Goal: Task Accomplishment & Management: Use online tool/utility

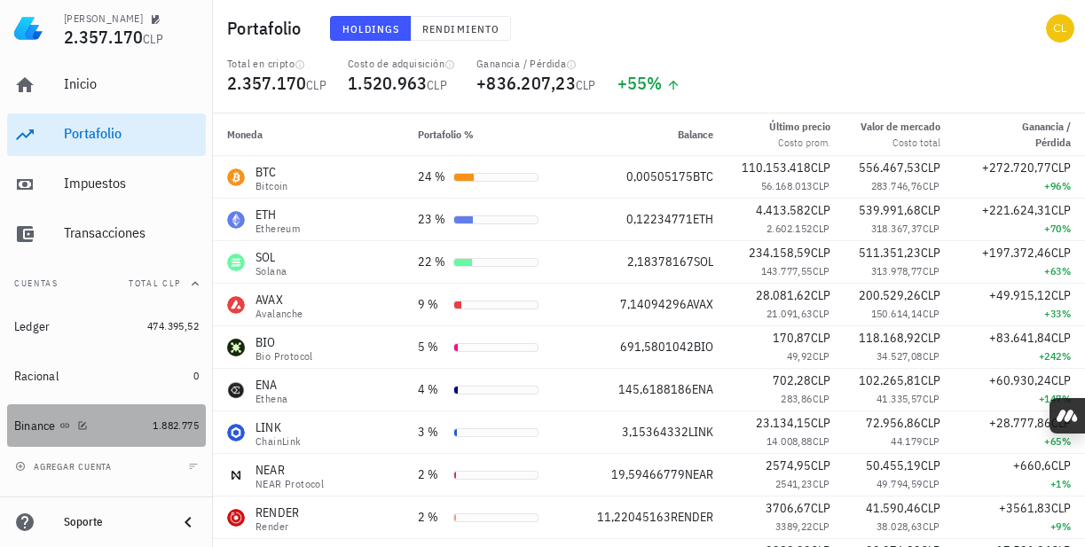
click at [126, 415] on div "Binance" at bounding box center [79, 426] width 131 height 38
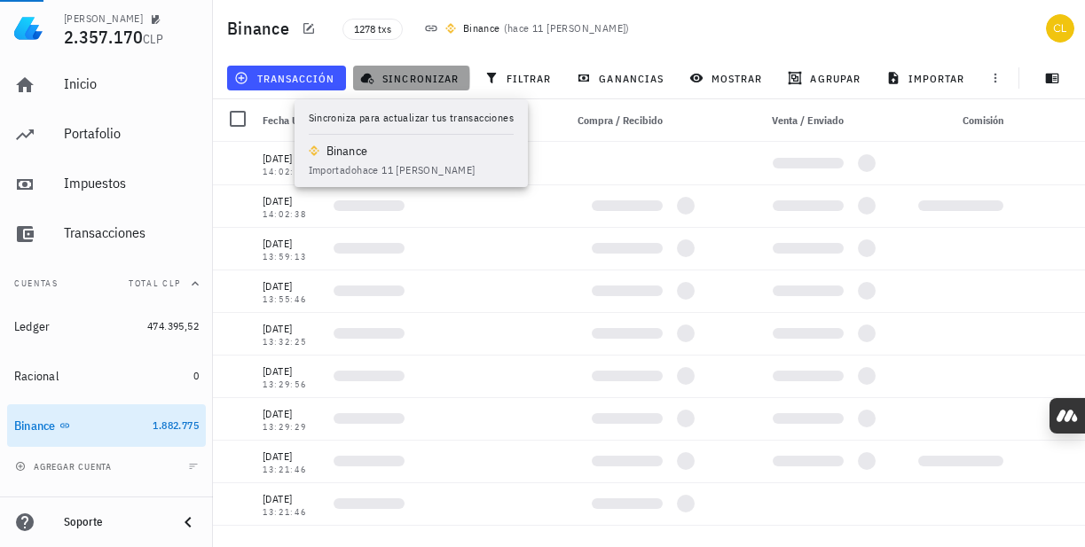
click at [396, 77] on span "sincronizar" at bounding box center [411, 78] width 95 height 14
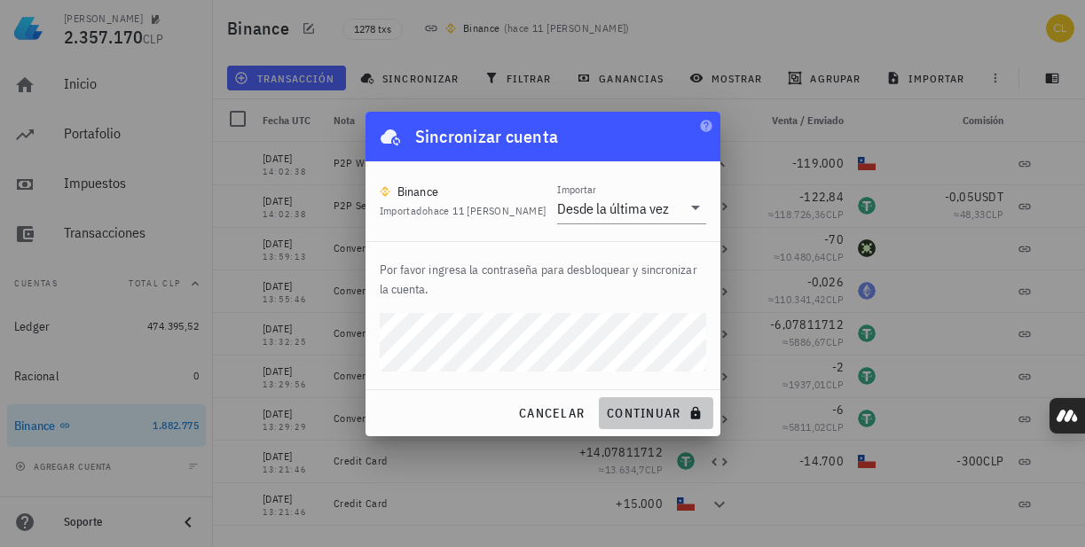
click at [650, 417] on span "continuar" at bounding box center [655, 413] width 99 height 16
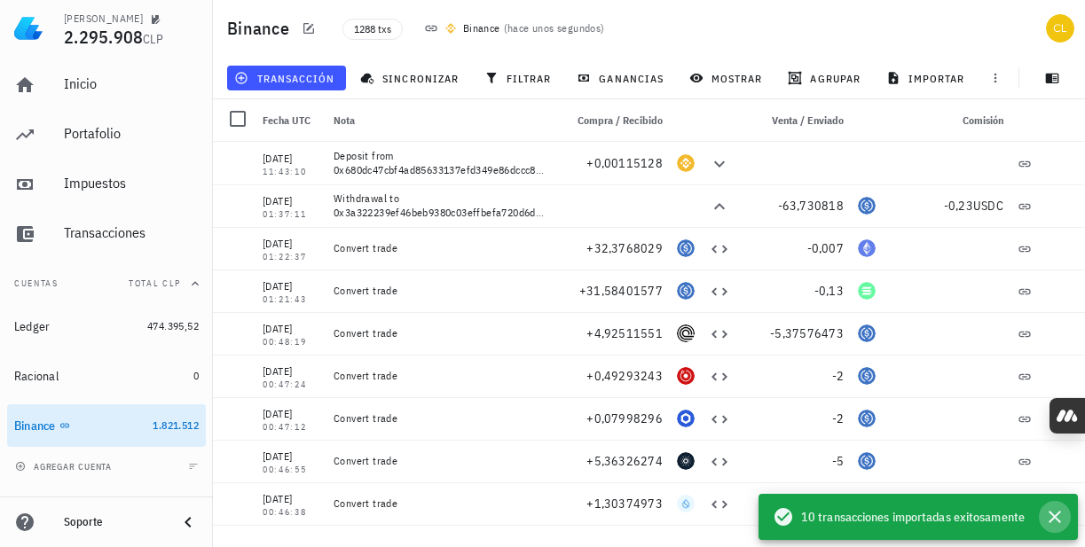
click at [1058, 517] on icon "button" at bounding box center [1054, 516] width 21 height 21
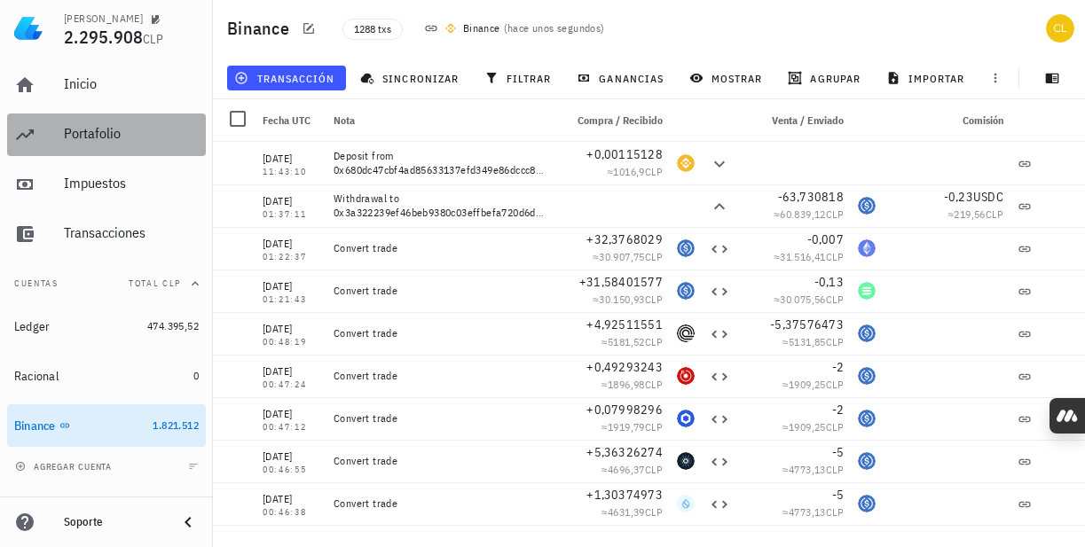
click at [143, 134] on div "Portafolio" at bounding box center [131, 133] width 135 height 17
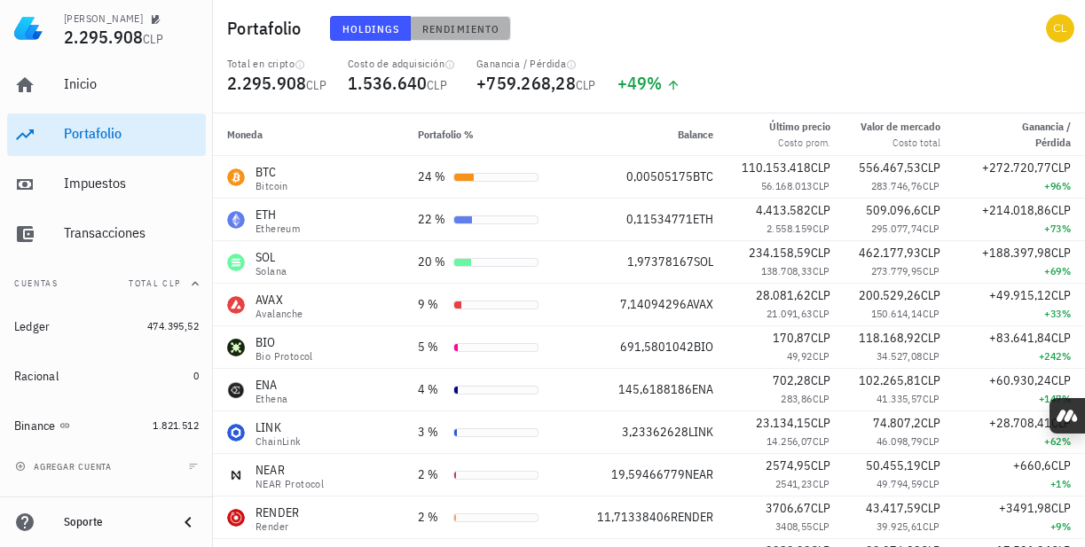
click at [441, 30] on span "Rendimiento" at bounding box center [460, 28] width 78 height 13
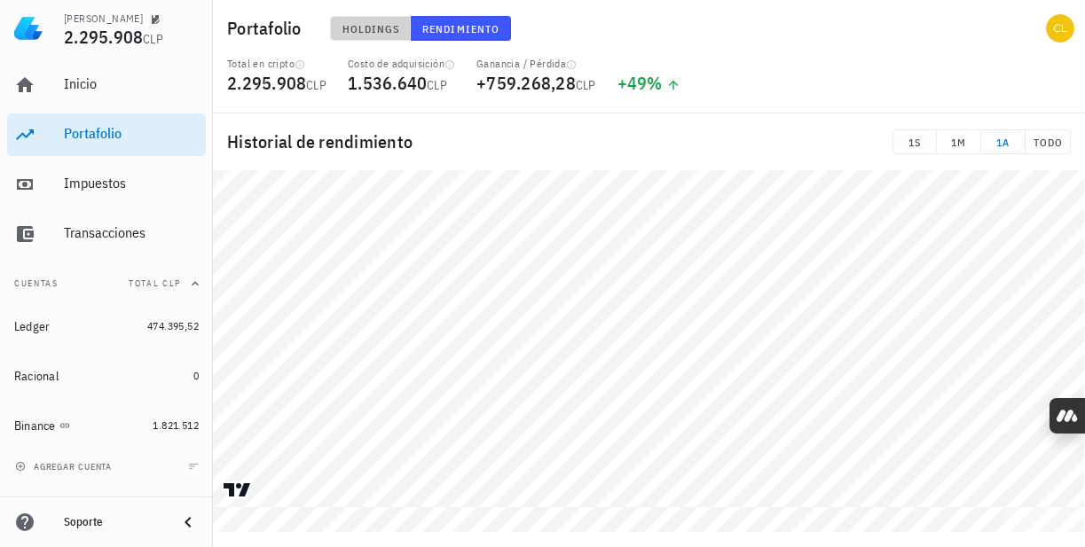
click at [387, 22] on span "Holdings" at bounding box center [370, 28] width 59 height 13
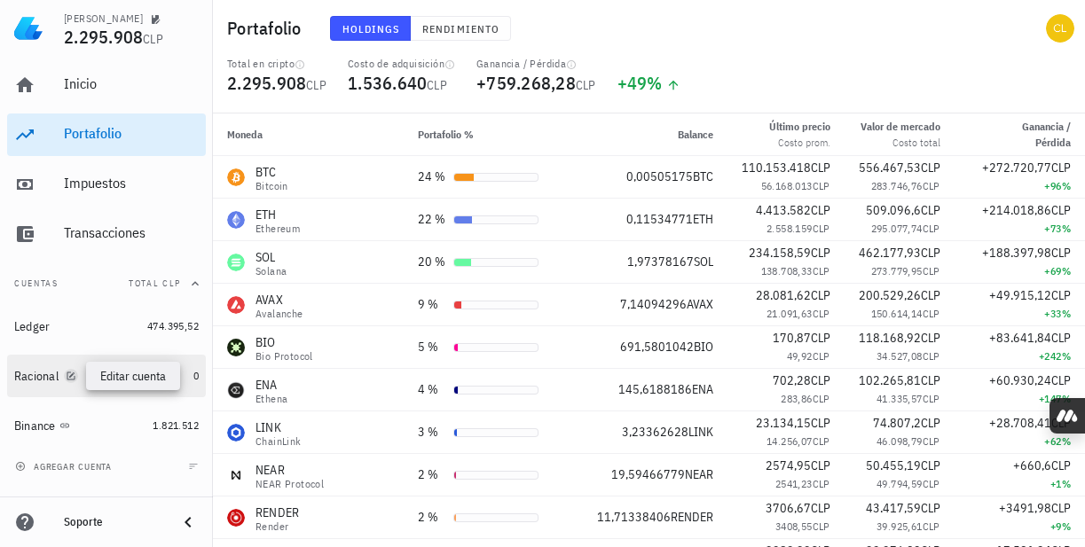
click at [72, 375] on icon "button" at bounding box center [71, 376] width 8 height 8
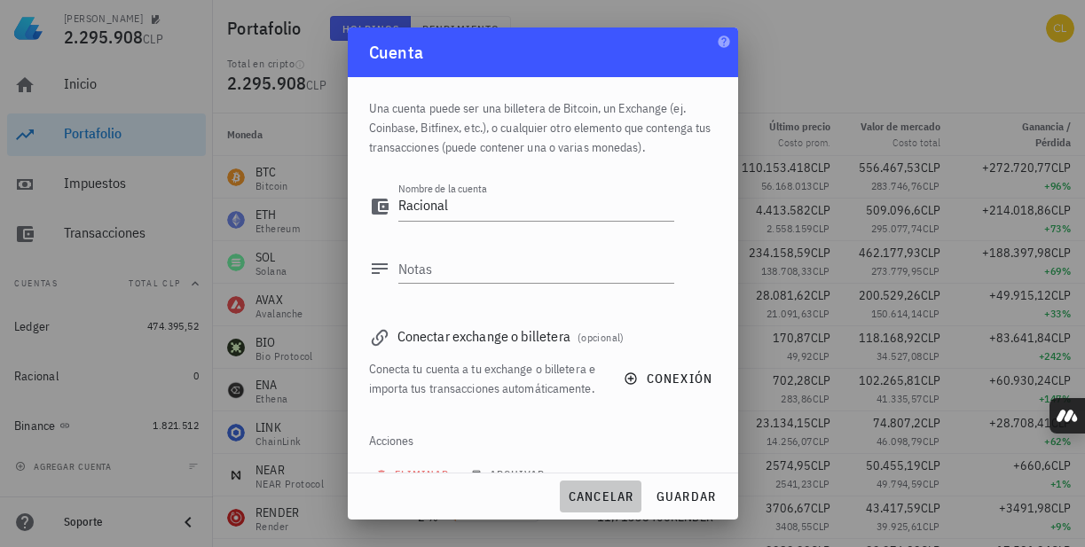
click at [615, 496] on span "cancelar" at bounding box center [600, 497] width 67 height 16
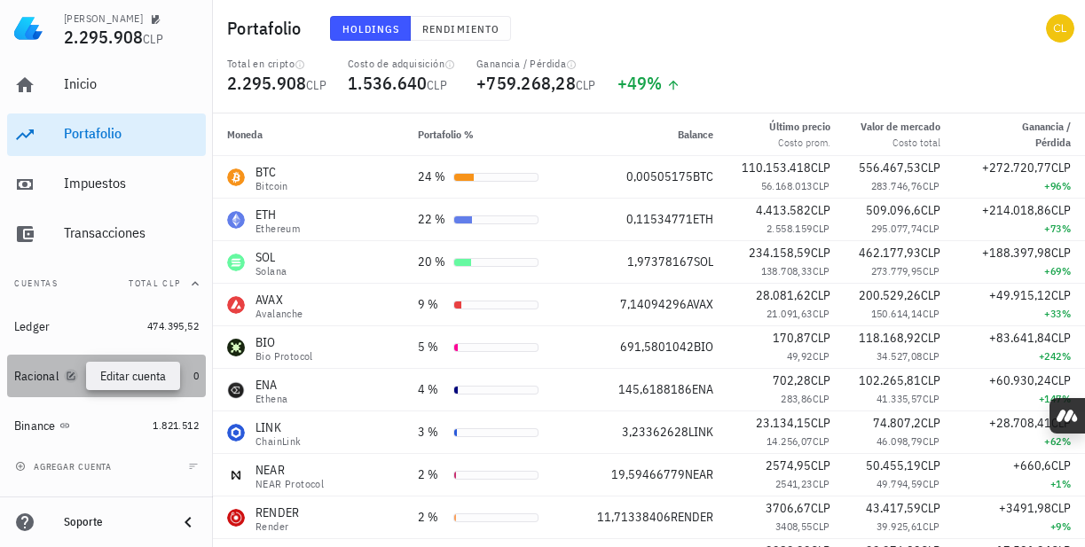
click at [71, 377] on icon "button" at bounding box center [71, 376] width 8 height 8
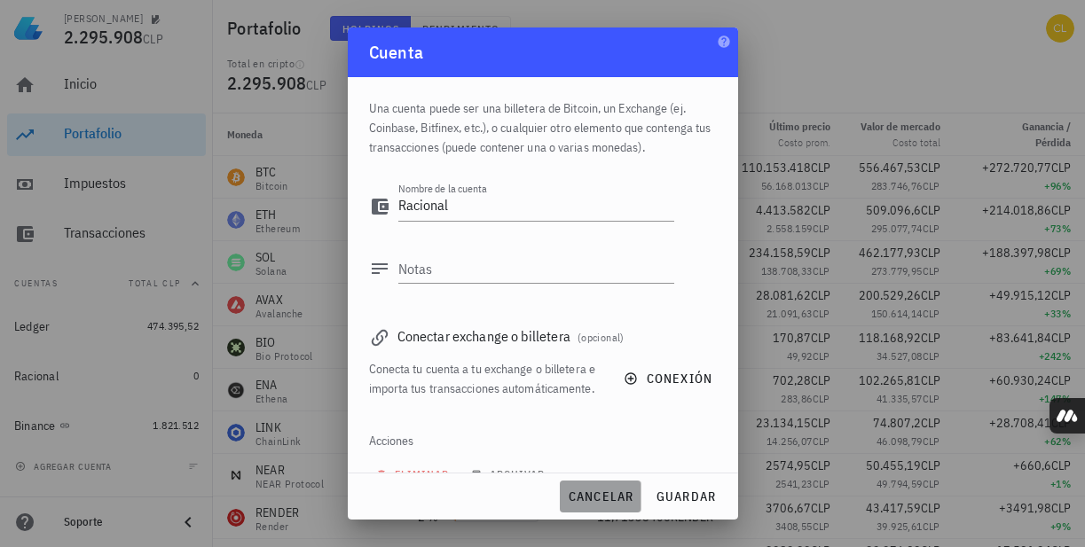
click at [578, 498] on span "cancelar" at bounding box center [600, 497] width 67 height 16
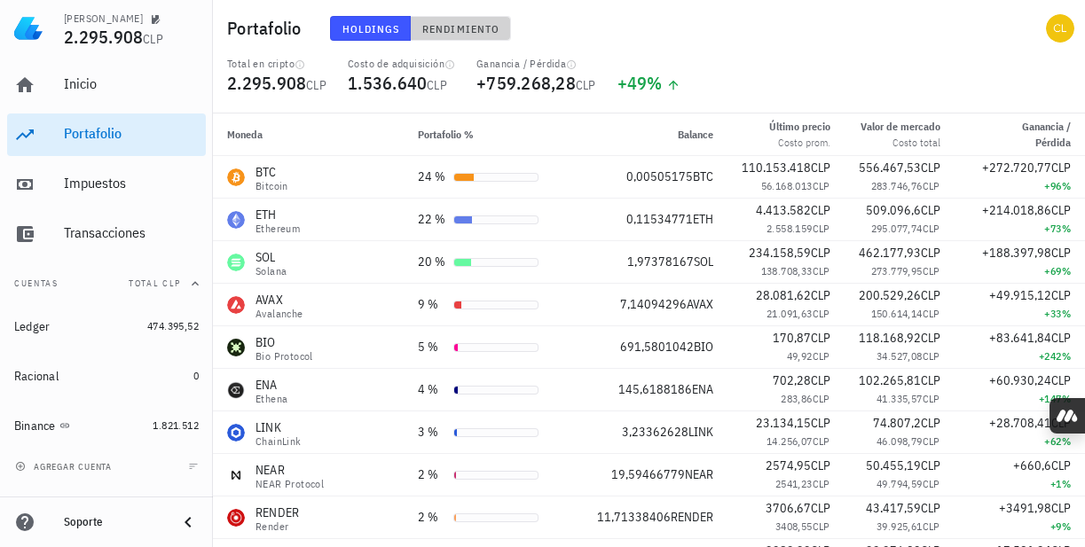
click at [465, 39] on button "Rendimiento" at bounding box center [461, 28] width 100 height 25
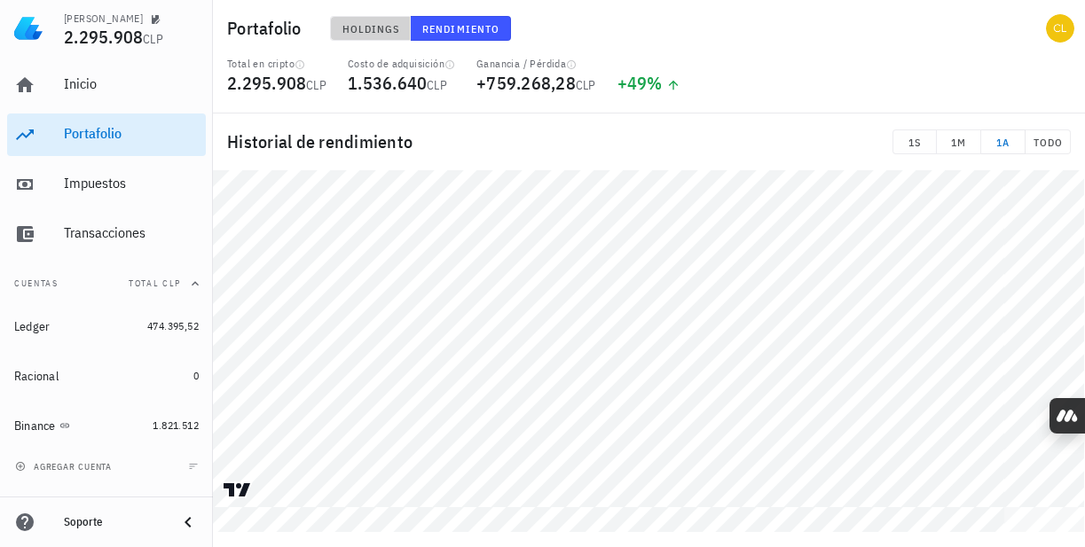
click at [382, 35] on button "Holdings" at bounding box center [371, 28] width 82 height 25
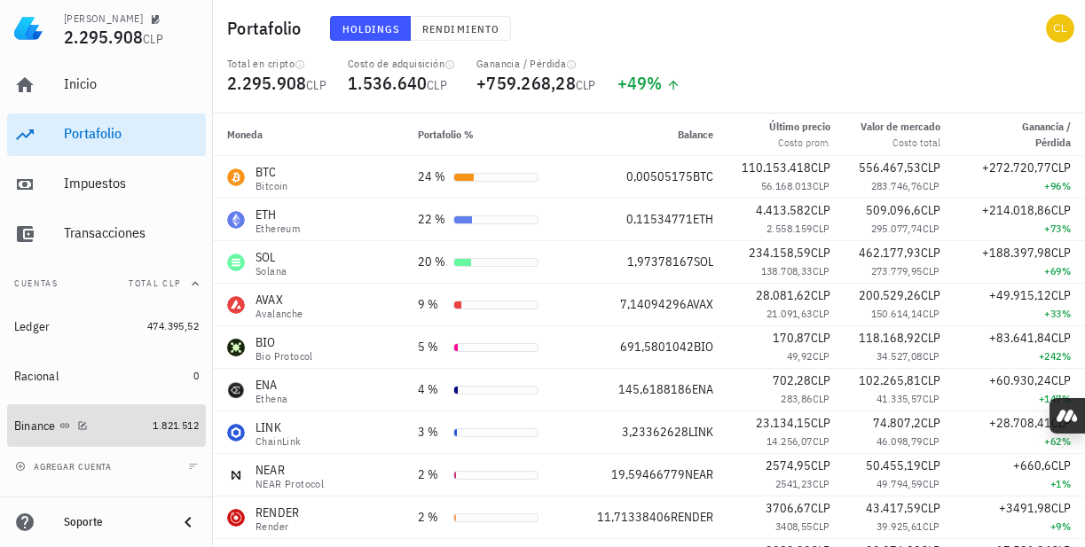
click at [120, 423] on div "Binance" at bounding box center [79, 426] width 131 height 17
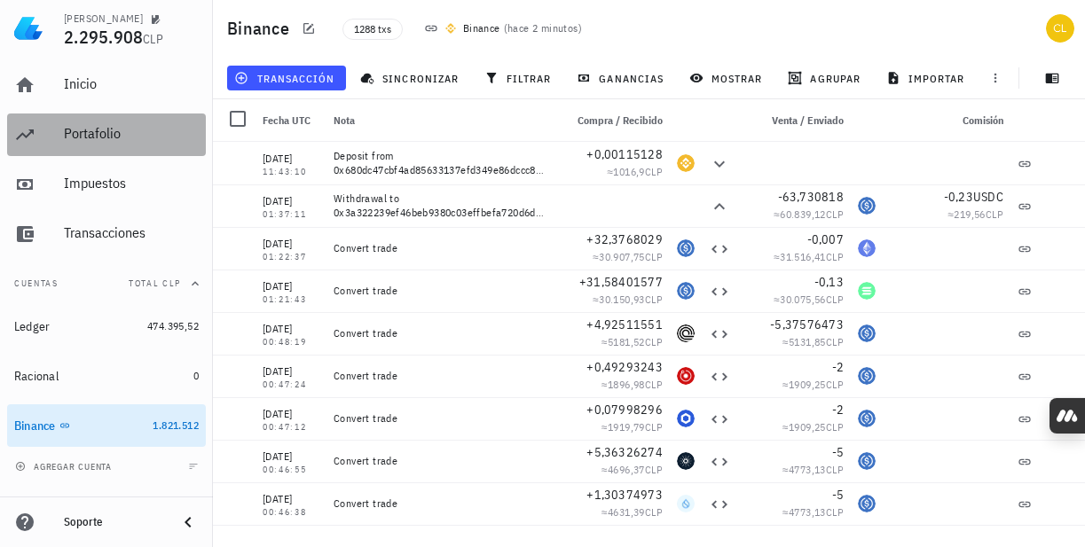
click at [122, 124] on div "Portafolio" at bounding box center [131, 134] width 135 height 40
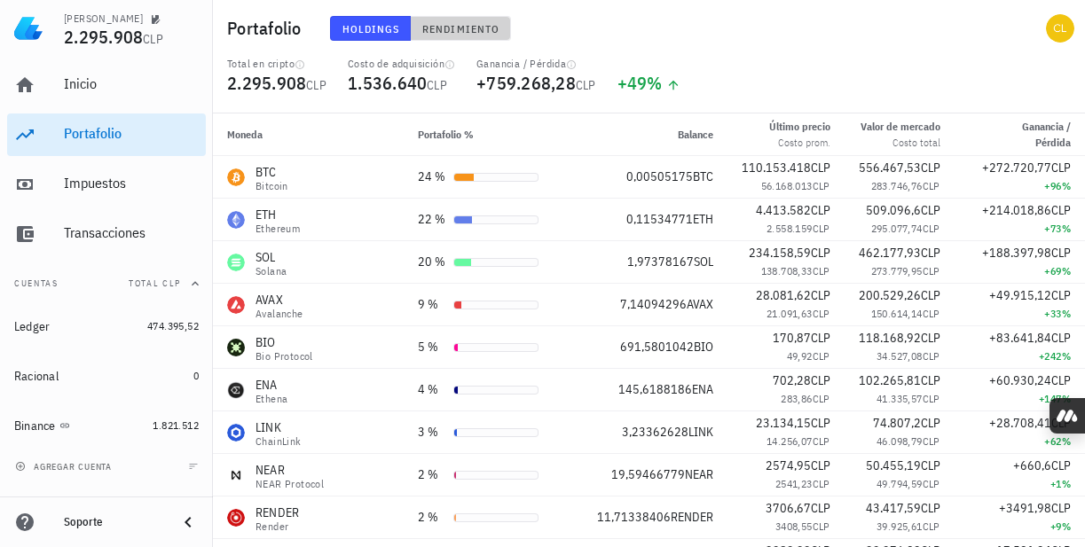
click at [459, 27] on span "Rendimiento" at bounding box center [460, 28] width 78 height 13
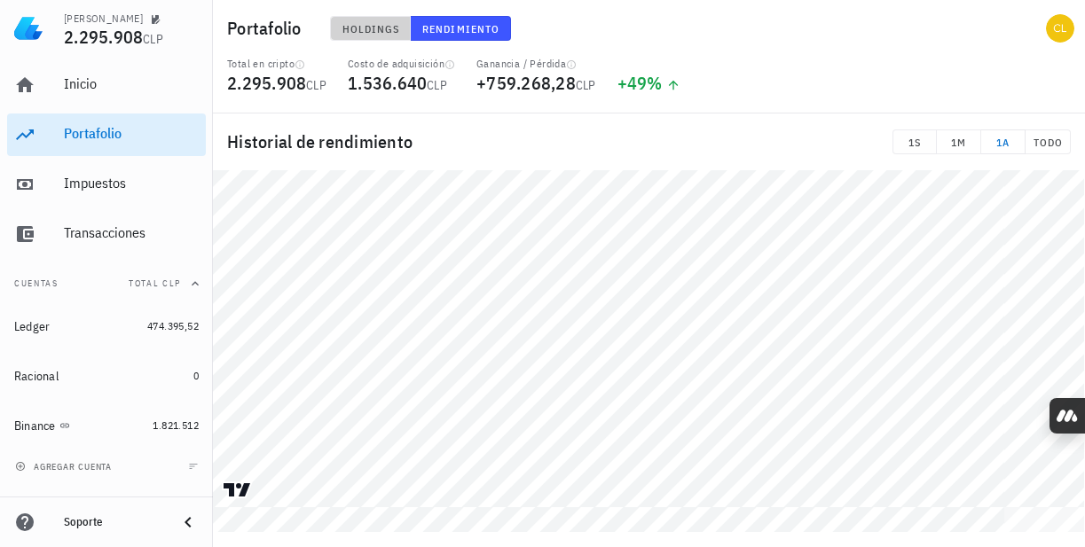
click at [385, 22] on span "Holdings" at bounding box center [370, 28] width 59 height 13
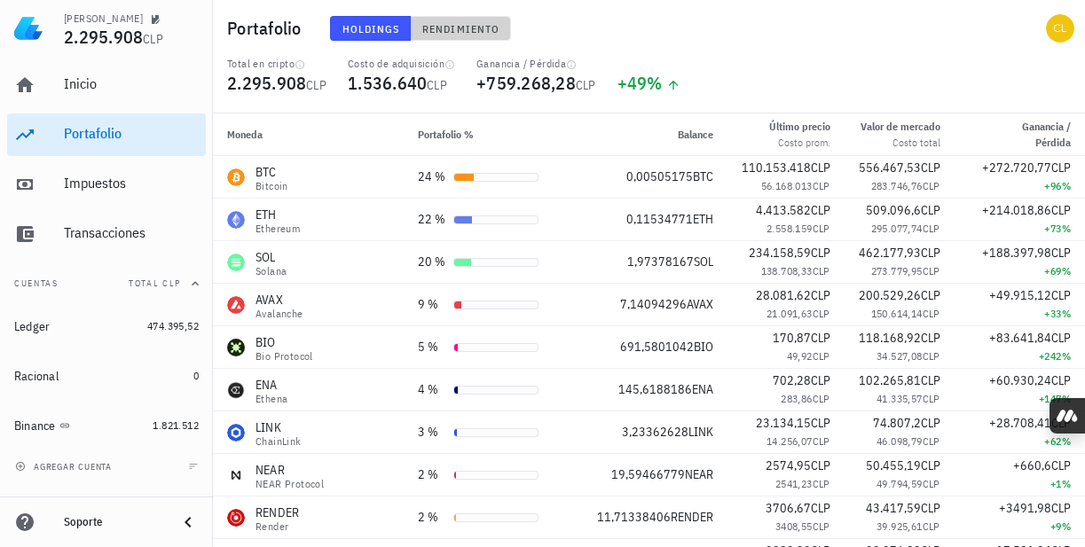
click at [435, 26] on span "Rendimiento" at bounding box center [460, 28] width 78 height 13
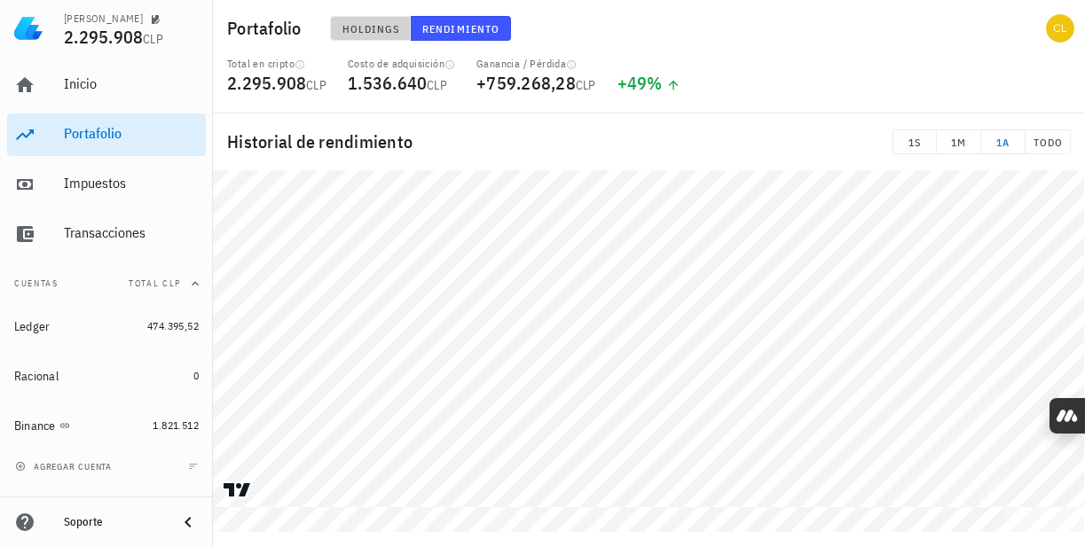
click at [387, 28] on span "Holdings" at bounding box center [370, 28] width 59 height 13
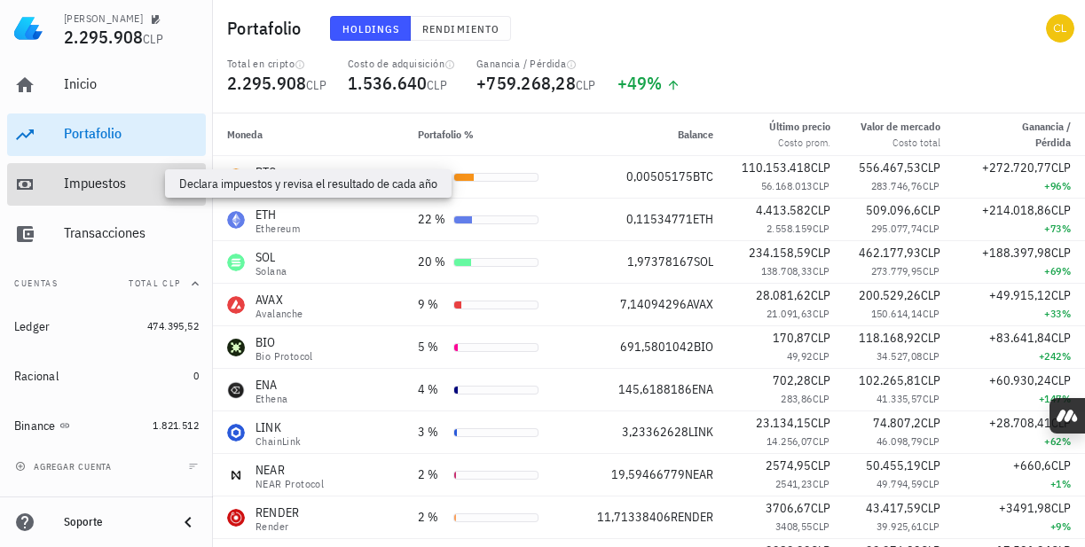
click at [120, 178] on div "Impuestos" at bounding box center [131, 183] width 135 height 17
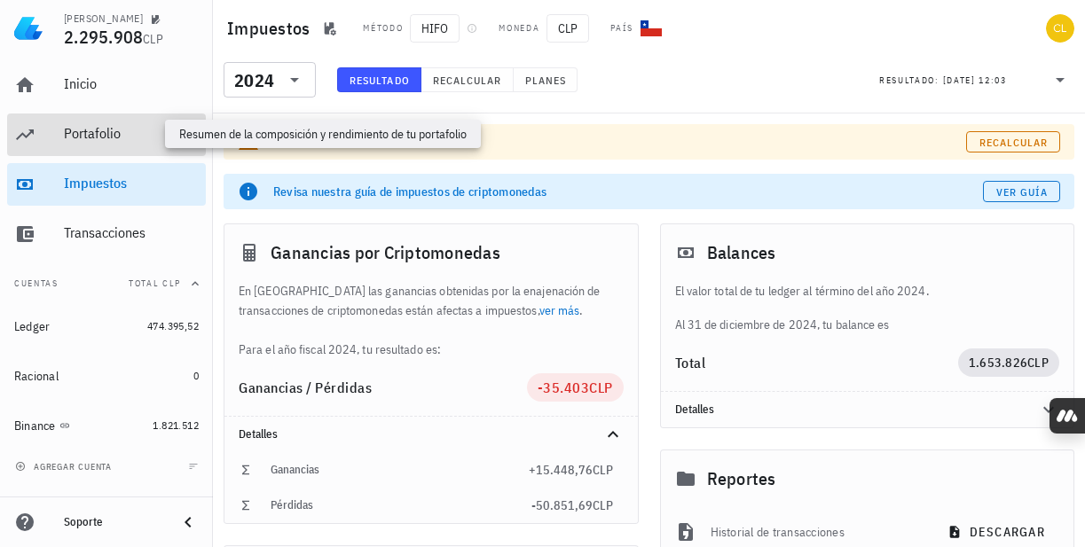
click at [137, 130] on div "Portafolio" at bounding box center [131, 133] width 135 height 17
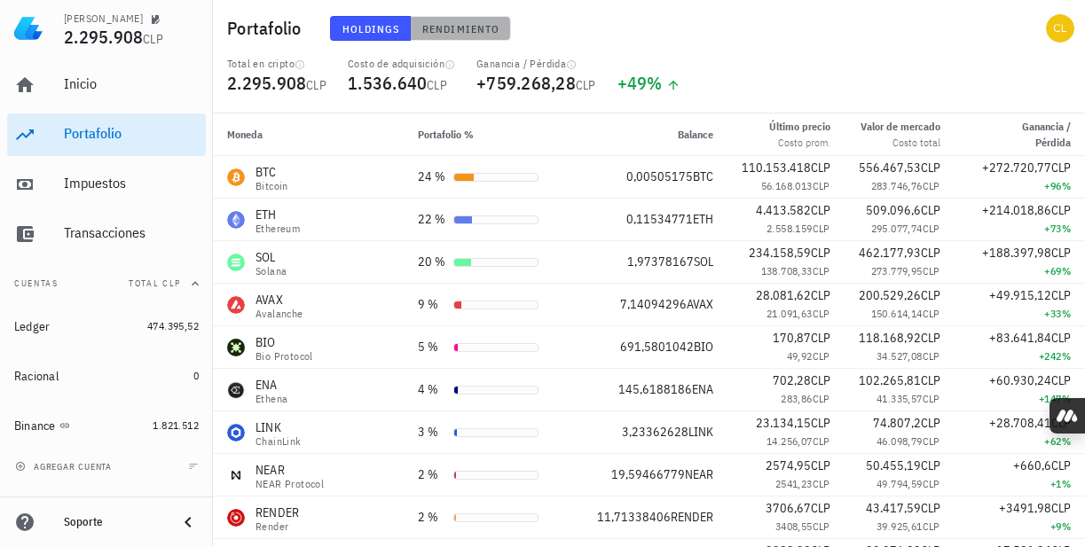
click at [480, 28] on span "Rendimiento" at bounding box center [460, 28] width 78 height 13
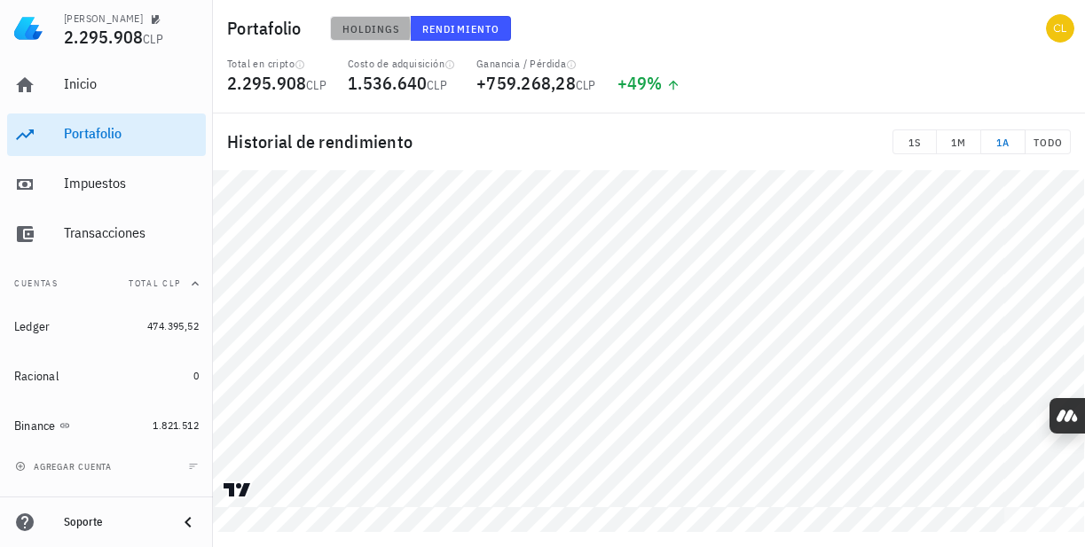
click at [389, 26] on span "Holdings" at bounding box center [370, 28] width 59 height 13
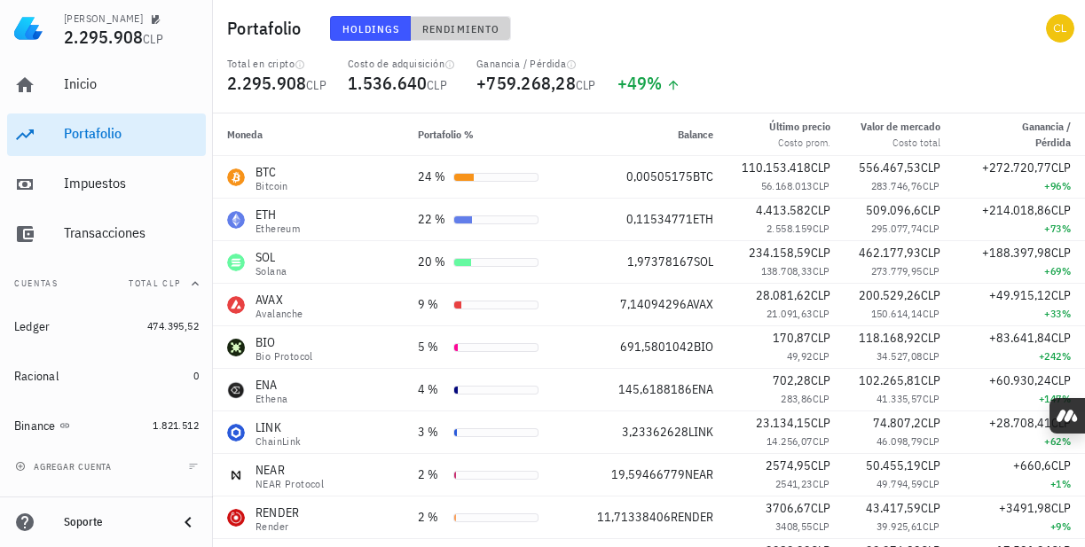
click at [470, 20] on button "Rendimiento" at bounding box center [461, 28] width 100 height 25
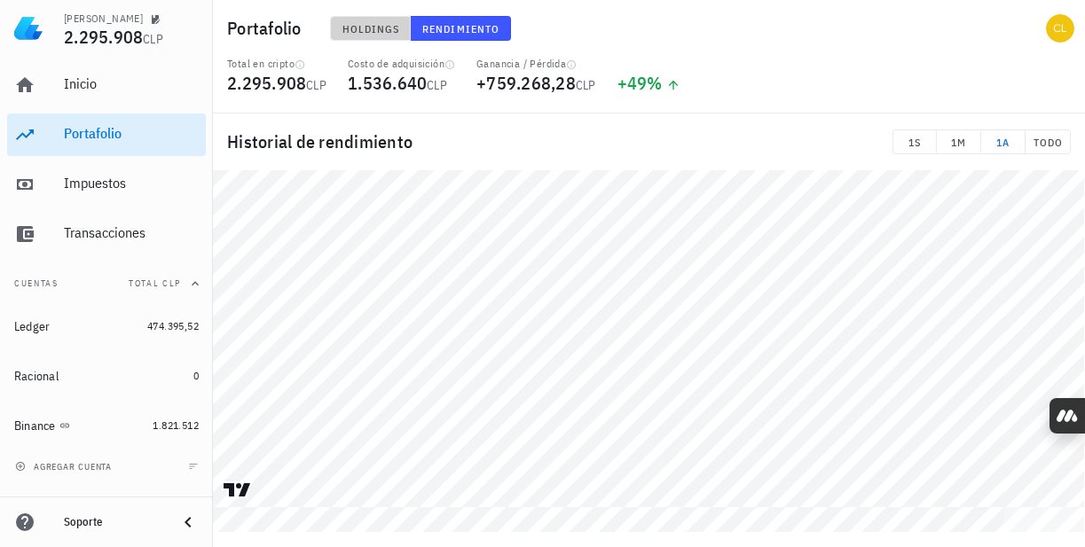
click at [377, 32] on span "Holdings" at bounding box center [370, 28] width 59 height 13
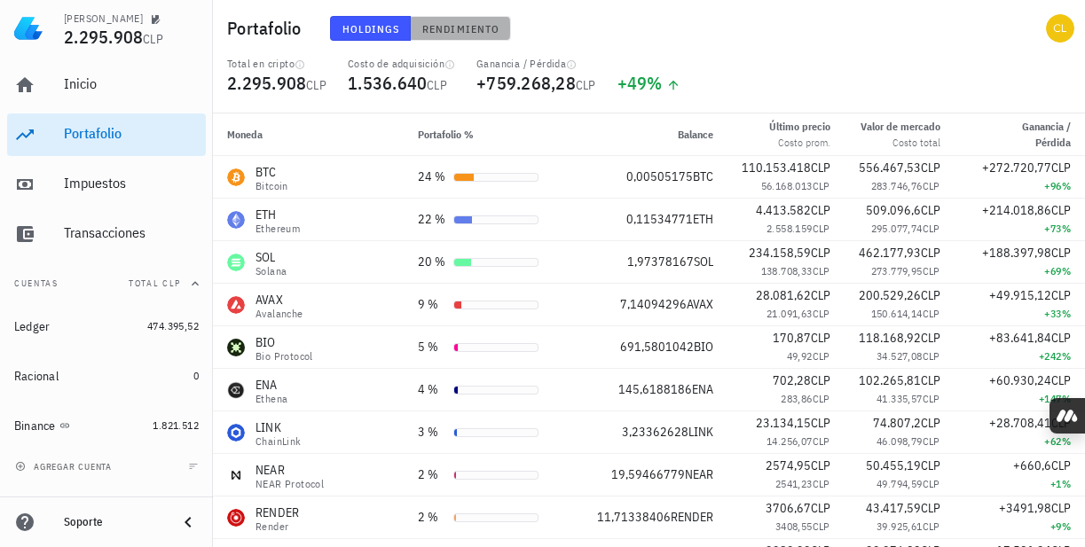
click at [451, 28] on span "Rendimiento" at bounding box center [460, 28] width 78 height 13
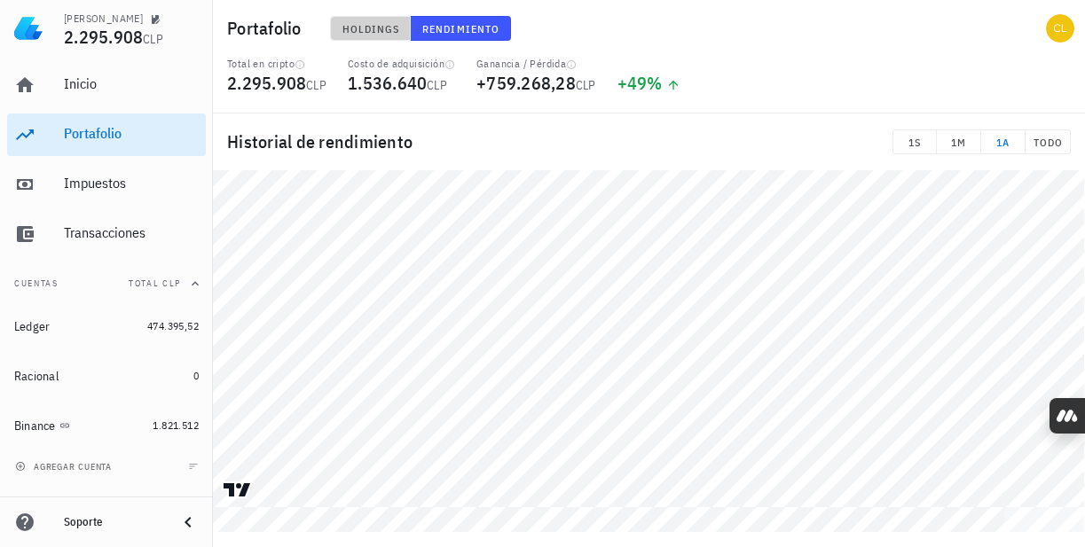
click at [381, 29] on span "Holdings" at bounding box center [370, 28] width 59 height 13
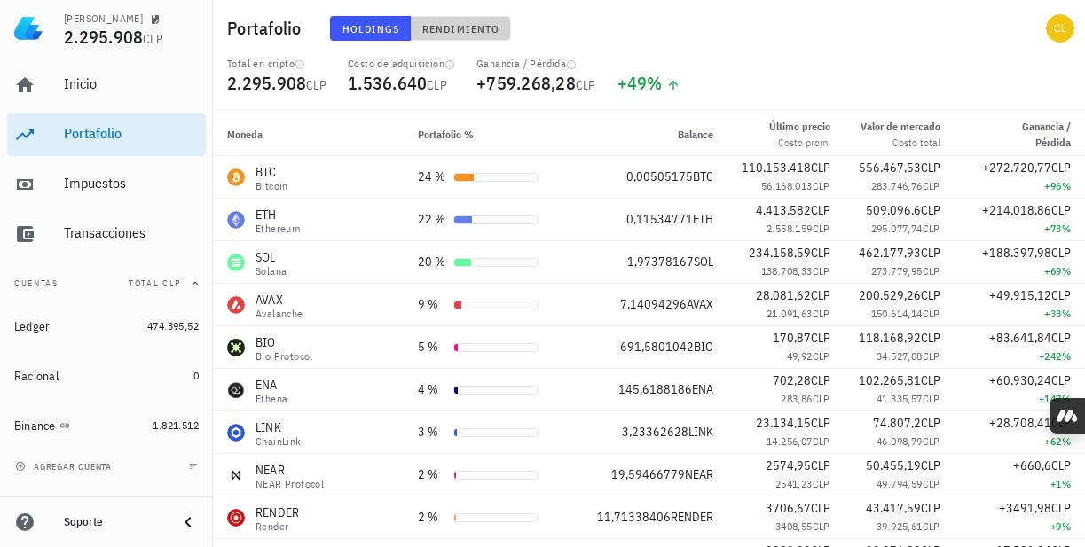
click at [456, 25] on span "Rendimiento" at bounding box center [460, 28] width 78 height 13
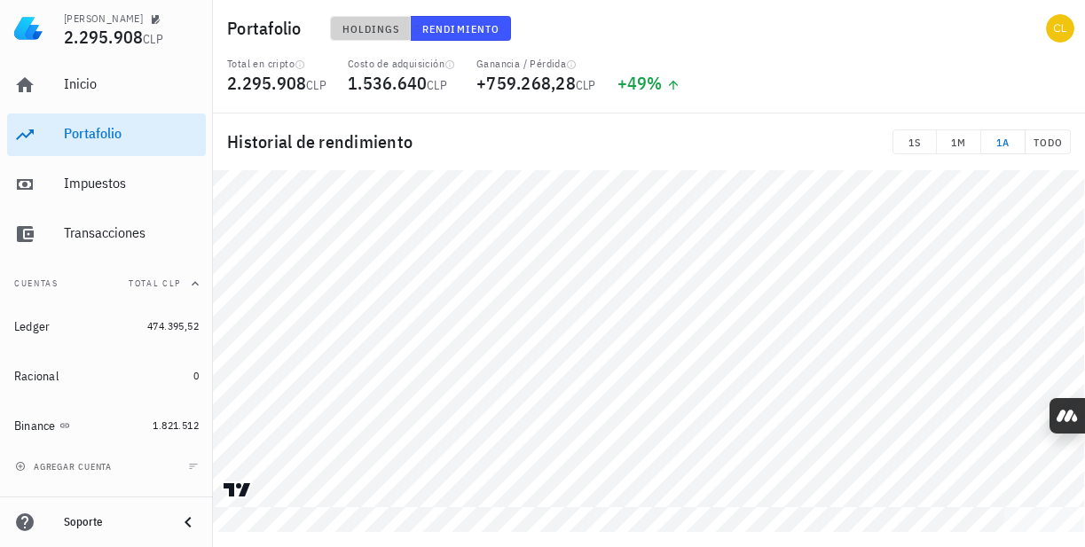
click at [369, 27] on span "Holdings" at bounding box center [370, 28] width 59 height 13
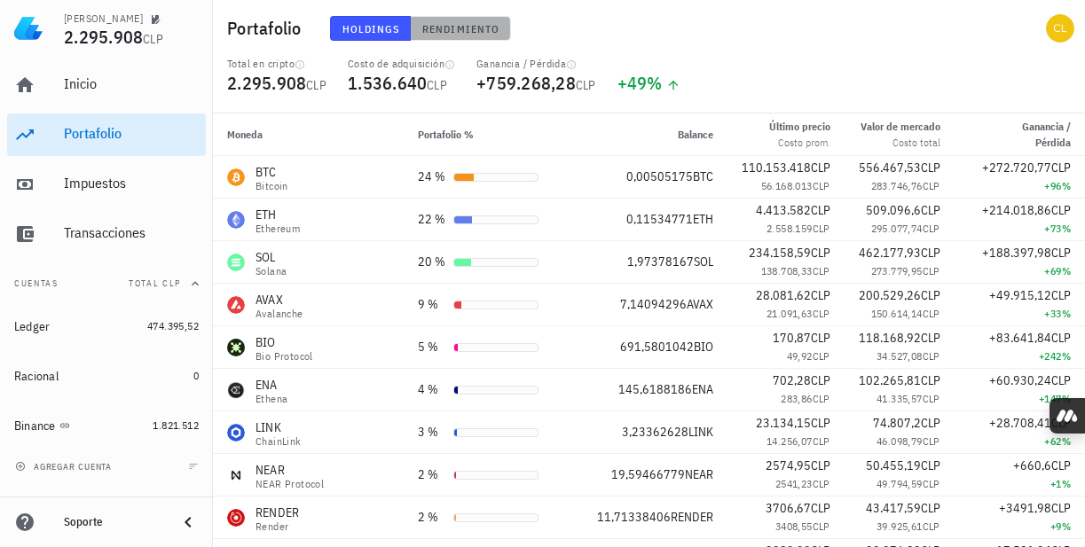
click at [453, 31] on span "Rendimiento" at bounding box center [460, 28] width 78 height 13
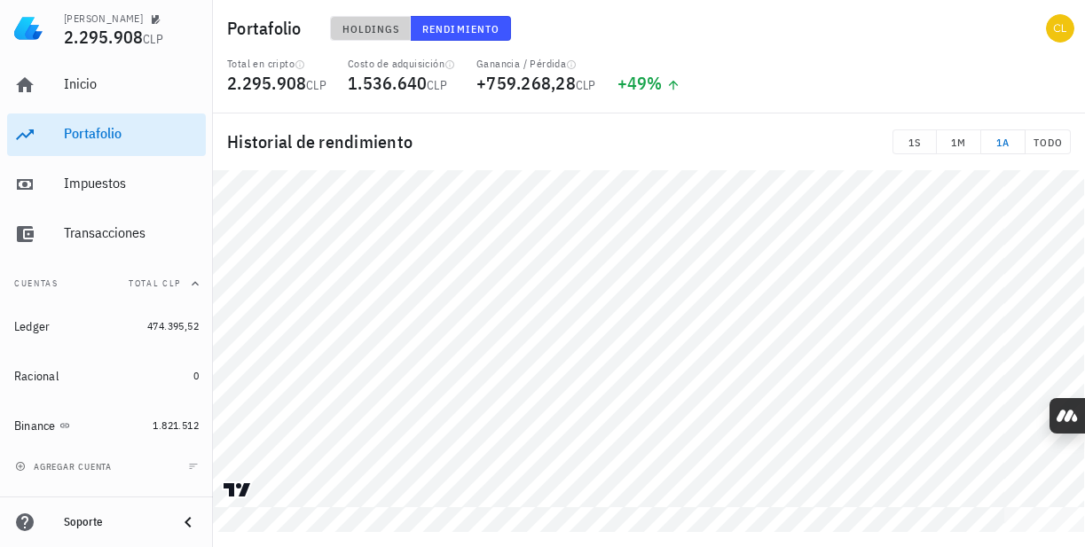
click at [374, 26] on span "Holdings" at bounding box center [370, 28] width 59 height 13
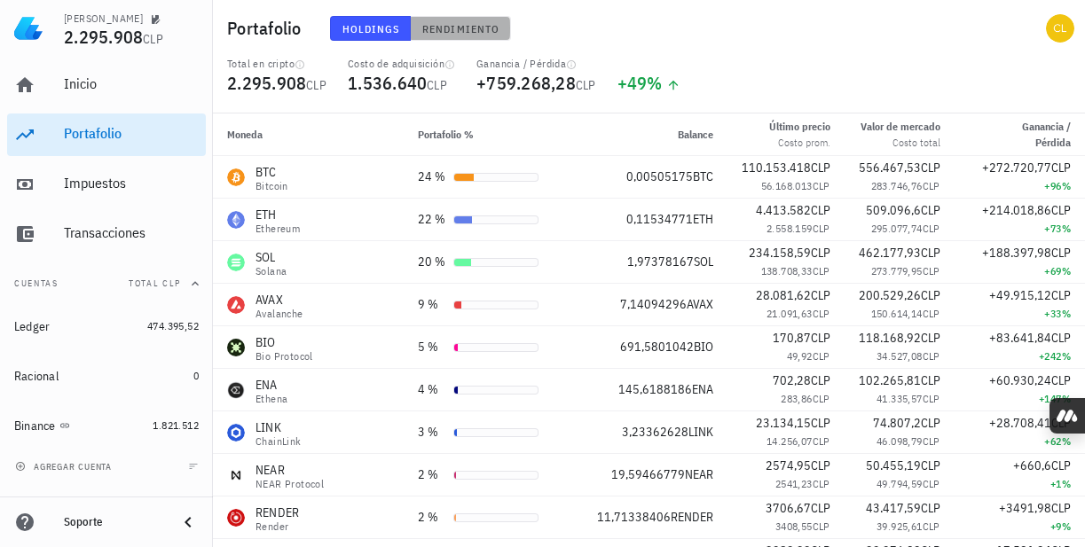
click at [452, 30] on span "Rendimiento" at bounding box center [460, 28] width 78 height 13
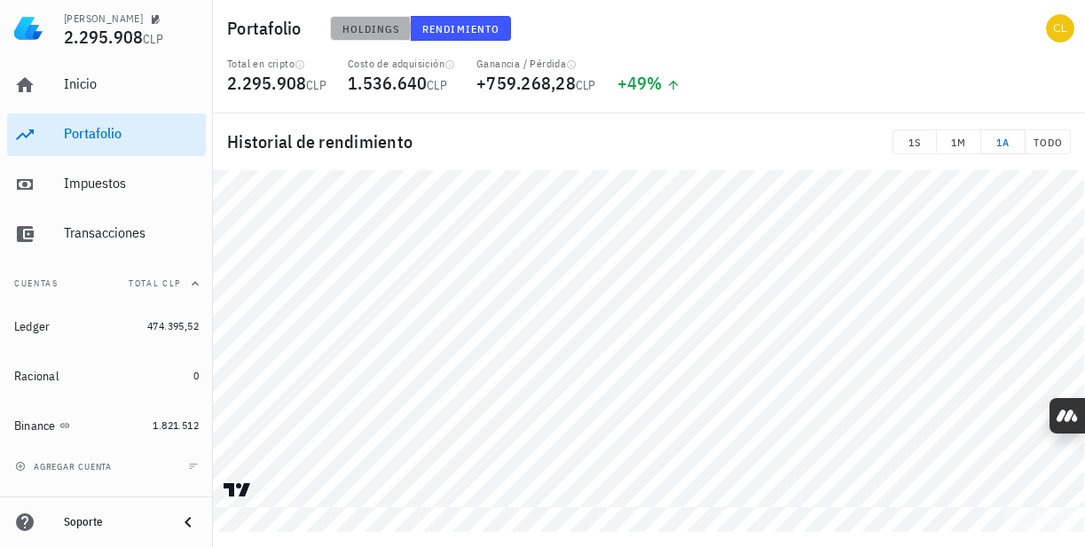
click at [380, 30] on span "Holdings" at bounding box center [370, 28] width 59 height 13
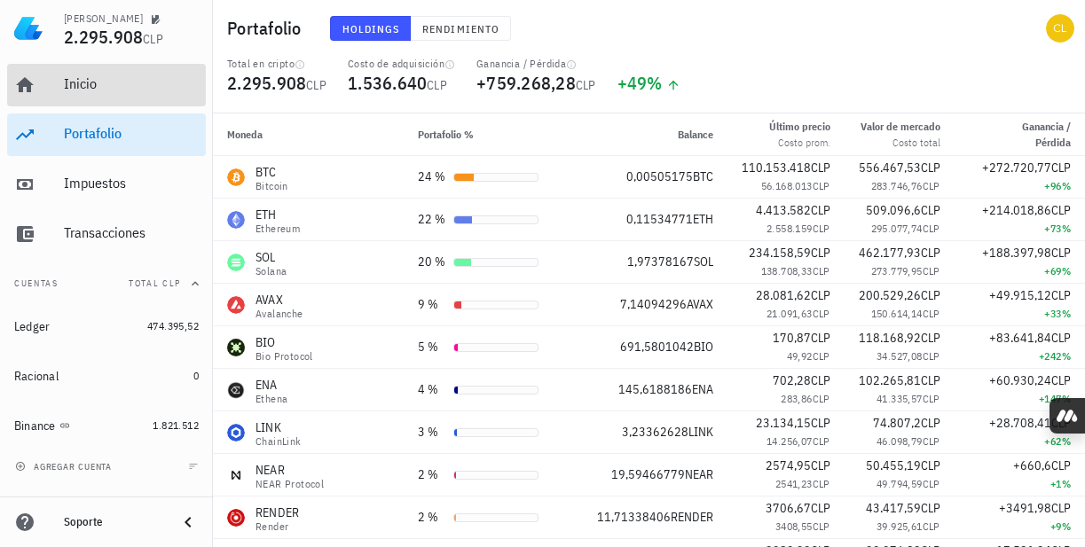
click at [145, 73] on div "Inicio" at bounding box center [131, 85] width 135 height 40
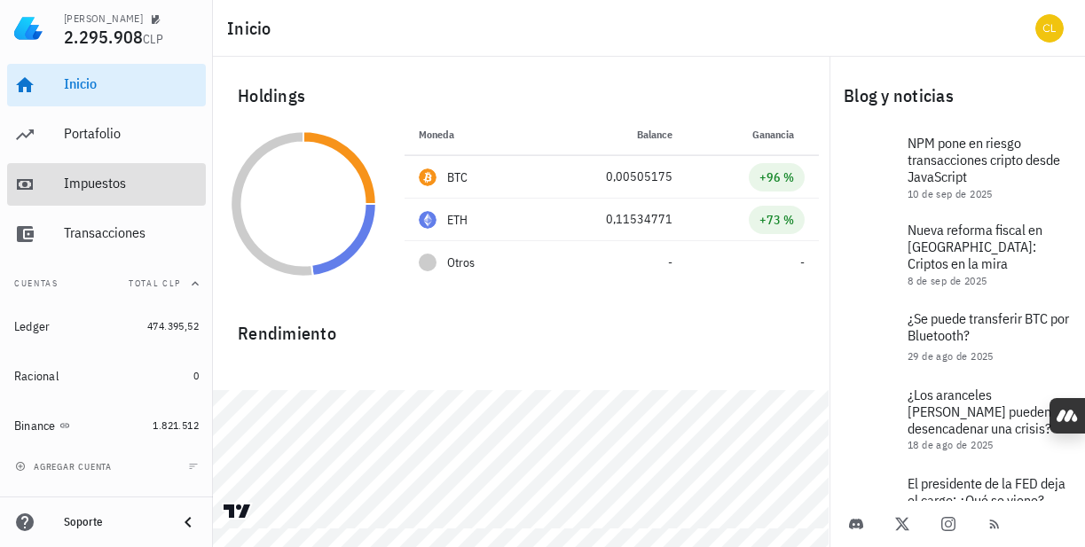
click at [125, 187] on div "Impuestos" at bounding box center [131, 183] width 135 height 17
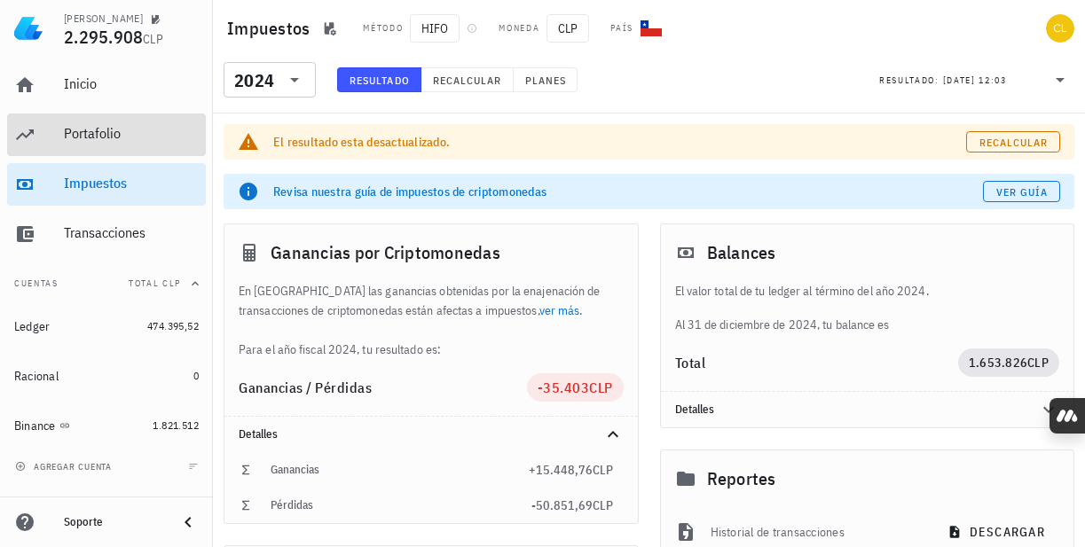
click at [132, 137] on div "Portafolio" at bounding box center [131, 133] width 135 height 17
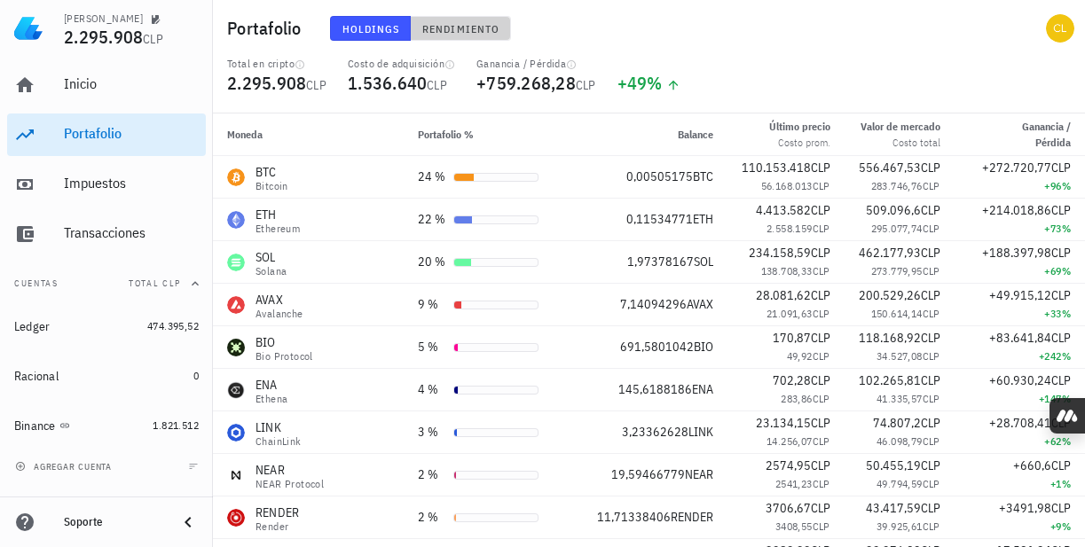
click at [476, 27] on span "Rendimiento" at bounding box center [460, 28] width 78 height 13
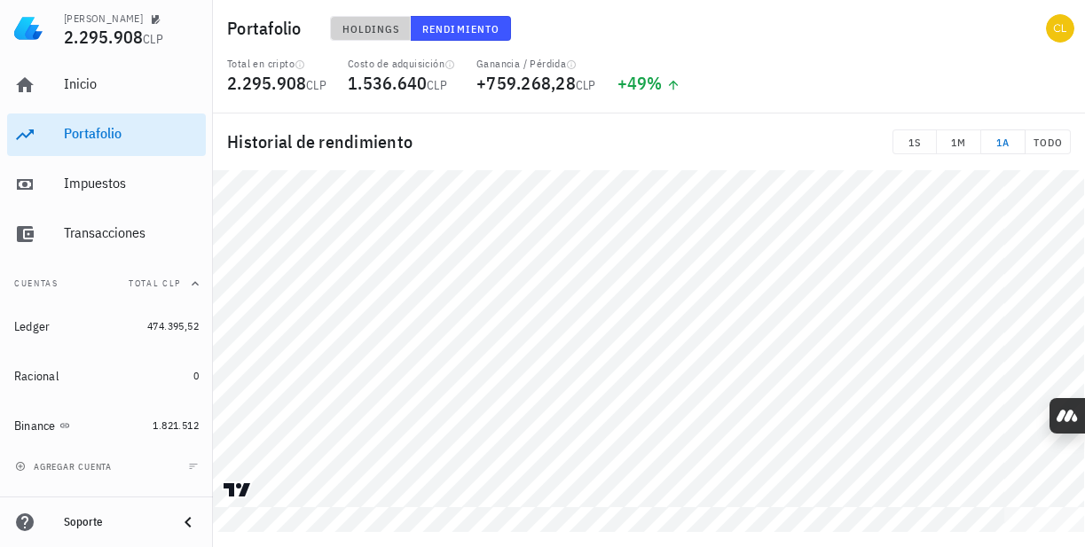
click at [380, 27] on span "Holdings" at bounding box center [370, 28] width 59 height 13
